Goal: Find specific page/section: Find specific page/section

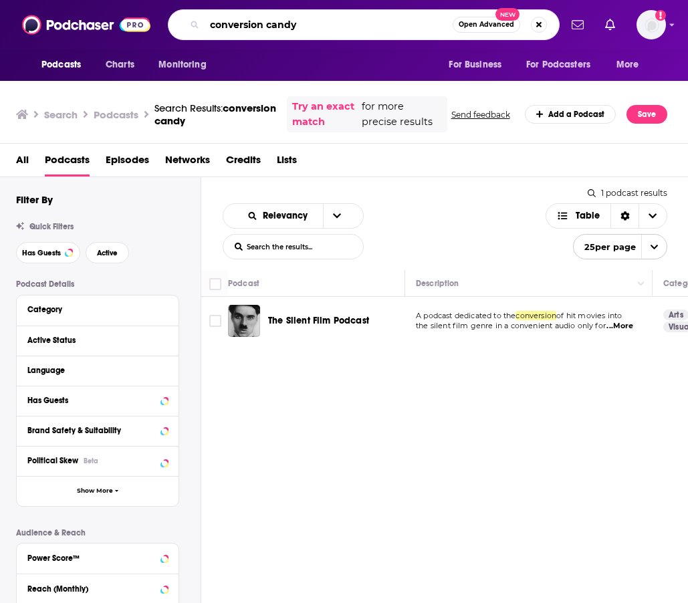
drag, startPoint x: 313, startPoint y: 31, endPoint x: 171, endPoint y: 27, distance: 141.7
click at [172, 27] on div "conversion candy Open Advanced New" at bounding box center [364, 24] width 392 height 31
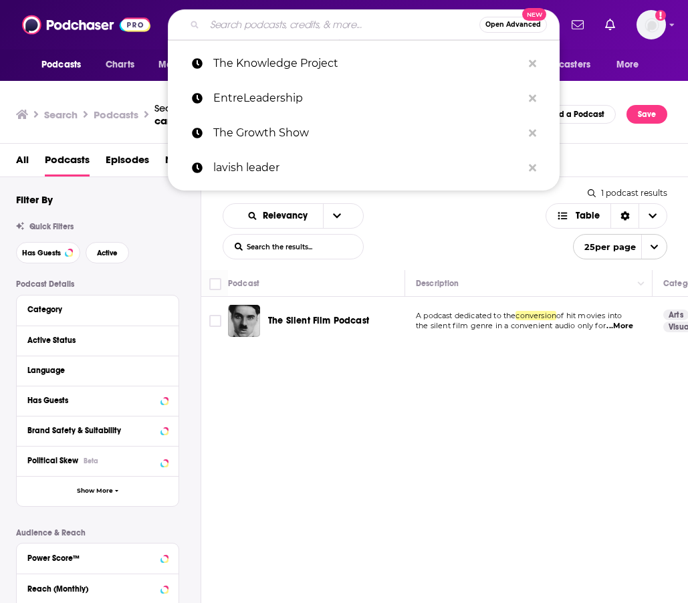
paste input "Fund Build Scale Podcast"
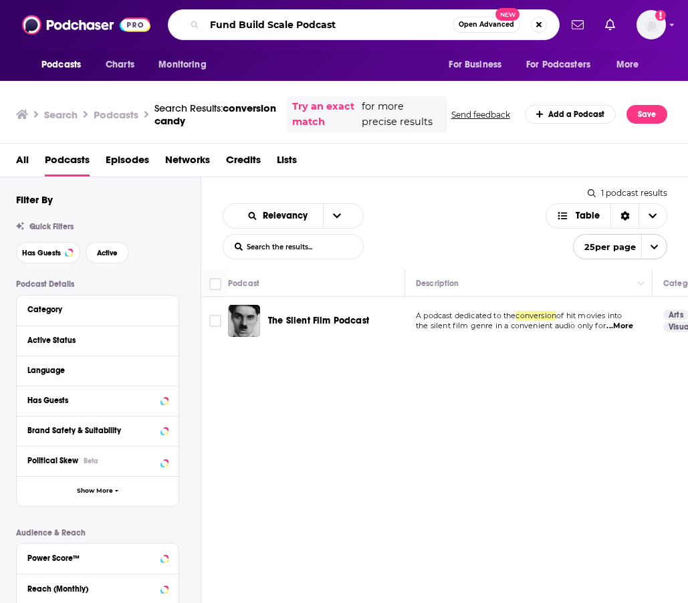
type input "Fund Build Scale Podcast"
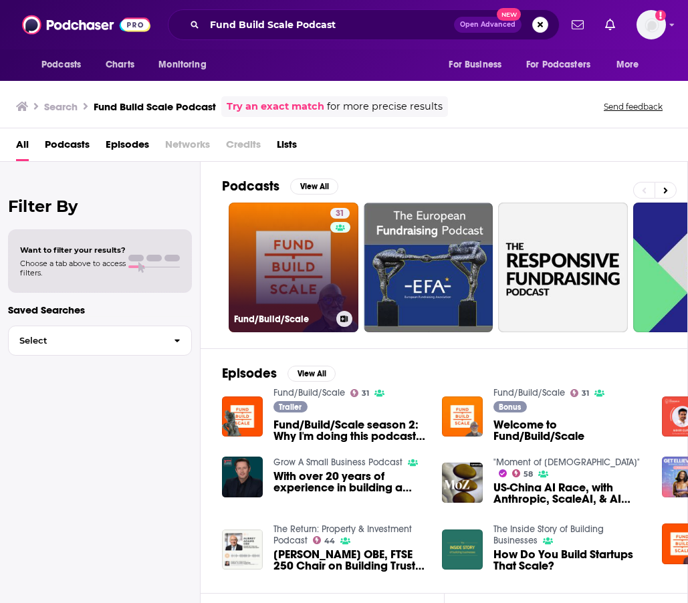
click at [309, 245] on link "31 Fund/Build/Scale" at bounding box center [294, 267] width 130 height 130
